Goal: Information Seeking & Learning: Learn about a topic

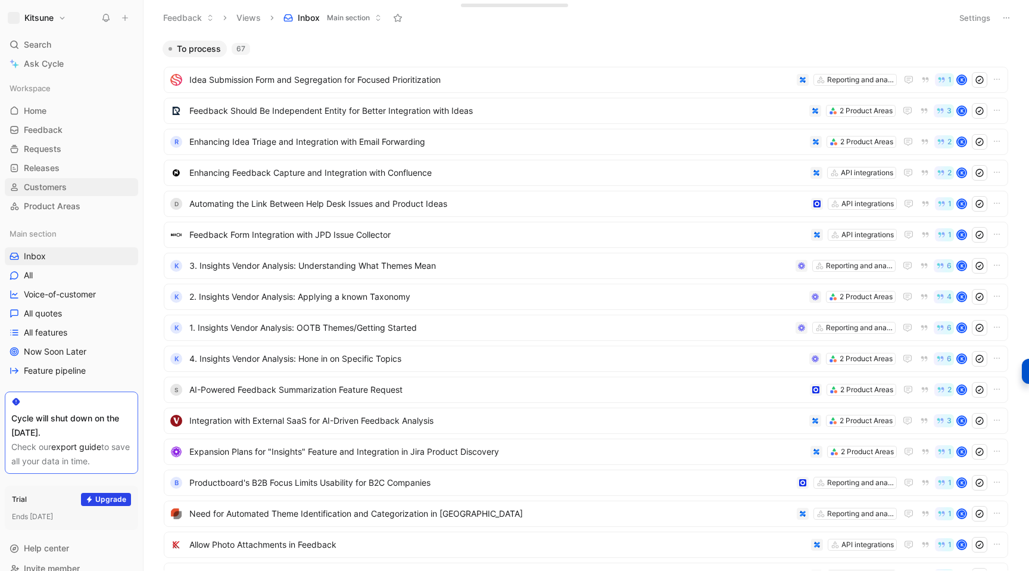
click at [43, 185] on span "Customers" at bounding box center [45, 187] width 43 height 12
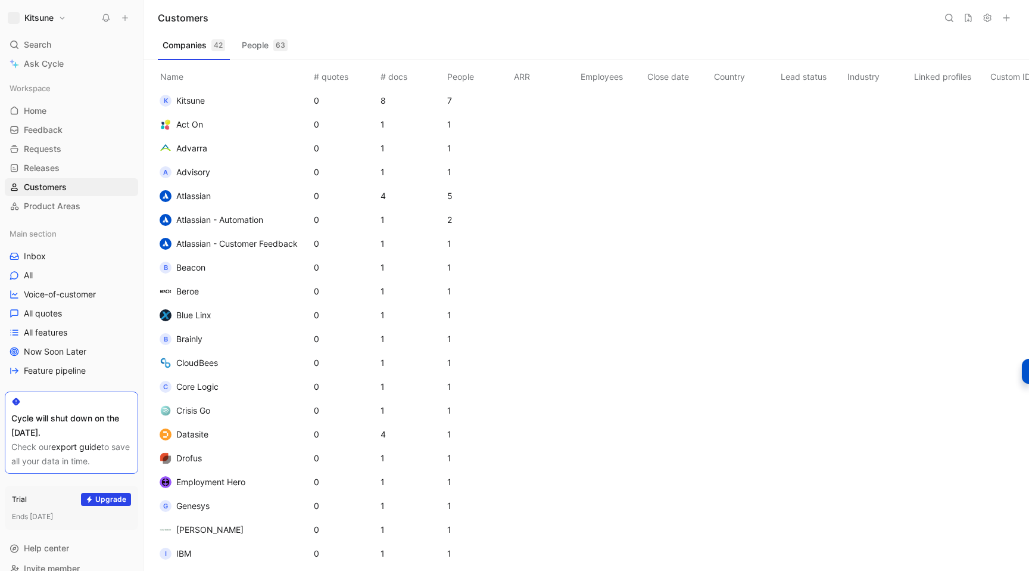
click at [232, 223] on span "Atlassian - Automation" at bounding box center [219, 219] width 87 height 10
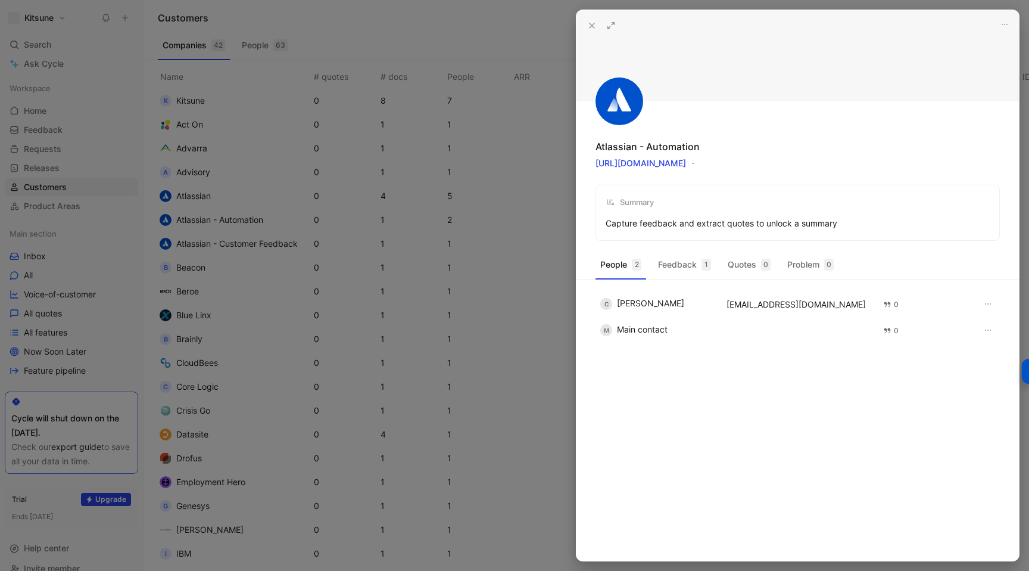
click at [612, 32] on button at bounding box center [611, 25] width 17 height 17
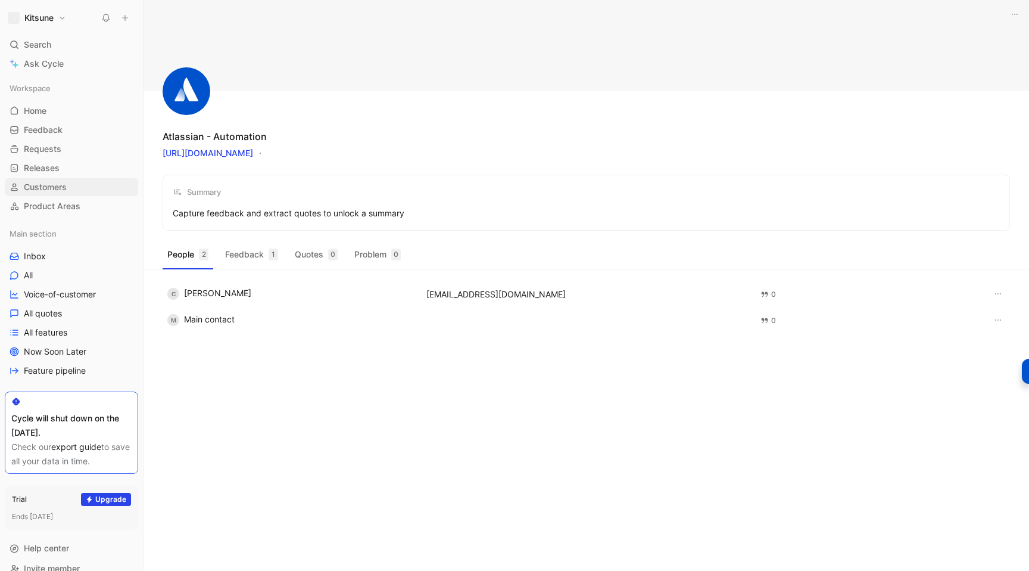
click at [41, 182] on span "Customers" at bounding box center [45, 187] width 43 height 12
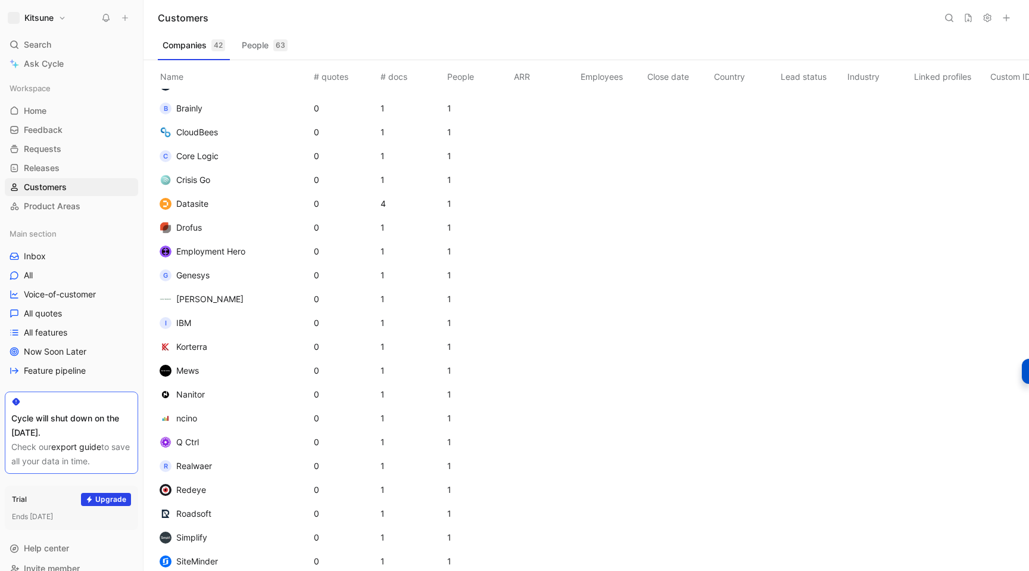
scroll to position [225, 0]
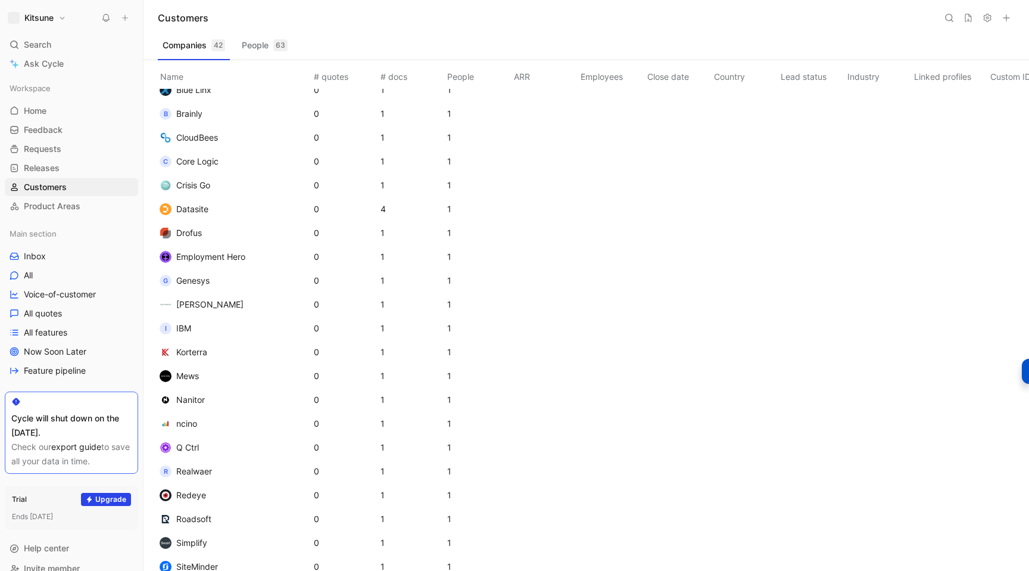
click at [192, 206] on span "Datasite" at bounding box center [192, 209] width 32 height 10
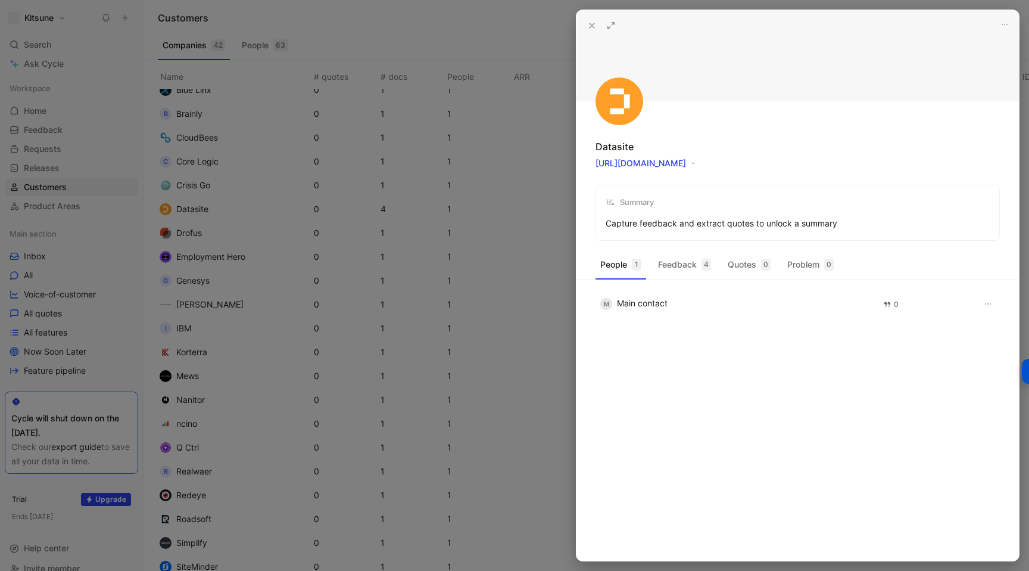
click at [607, 26] on icon at bounding box center [611, 26] width 10 height 10
